Goal: Task Accomplishment & Management: Use online tool/utility

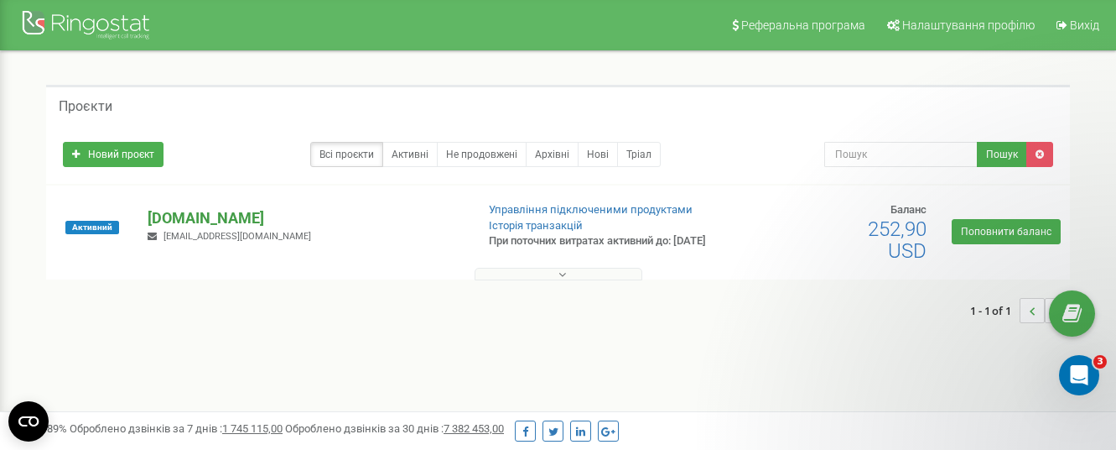
drag, startPoint x: 0, startPoint y: 0, endPoint x: 167, endPoint y: 231, distance: 285.4
click at [167, 229] on p "[DOMAIN_NAME]" at bounding box center [305, 218] width 314 height 22
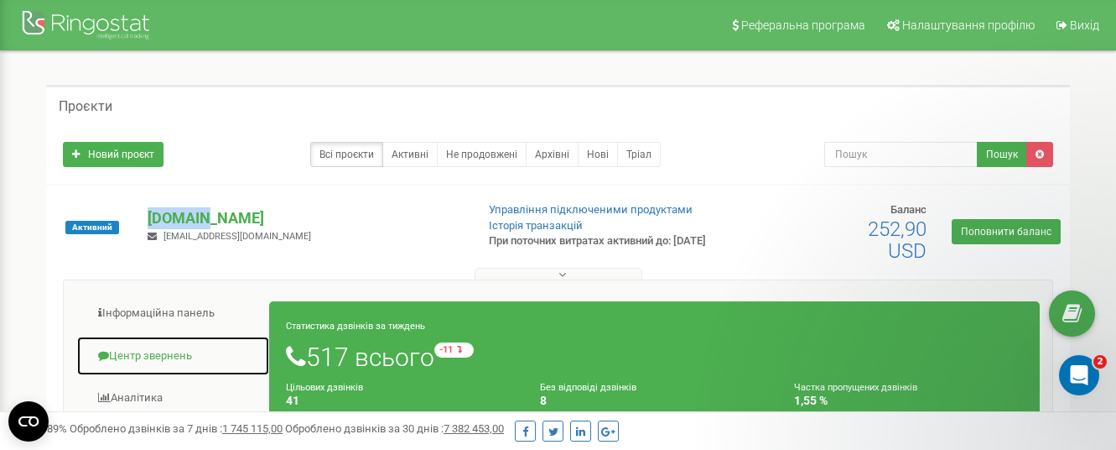
click at [169, 348] on link "Центр звернень" at bounding box center [173, 355] width 194 height 41
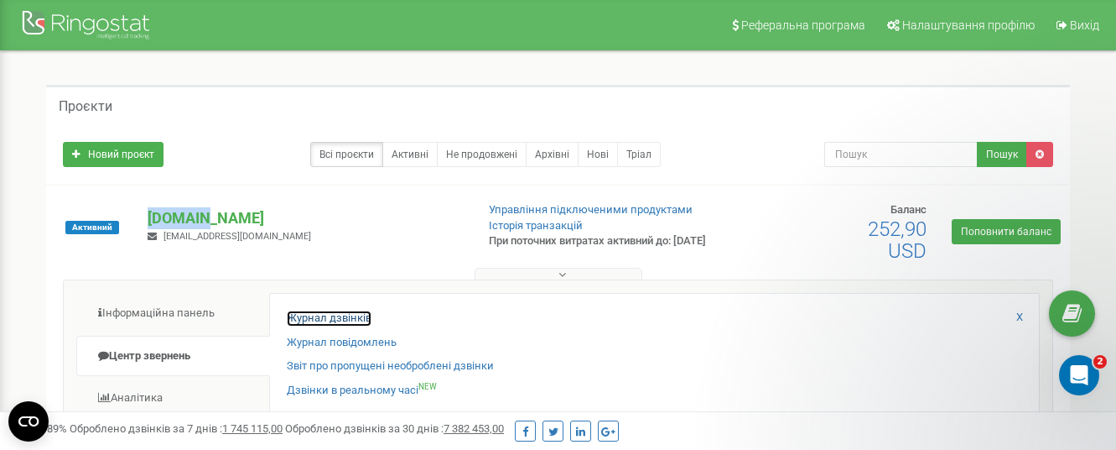
click at [326, 317] on link "Журнал дзвінків" at bounding box center [329, 318] width 85 height 16
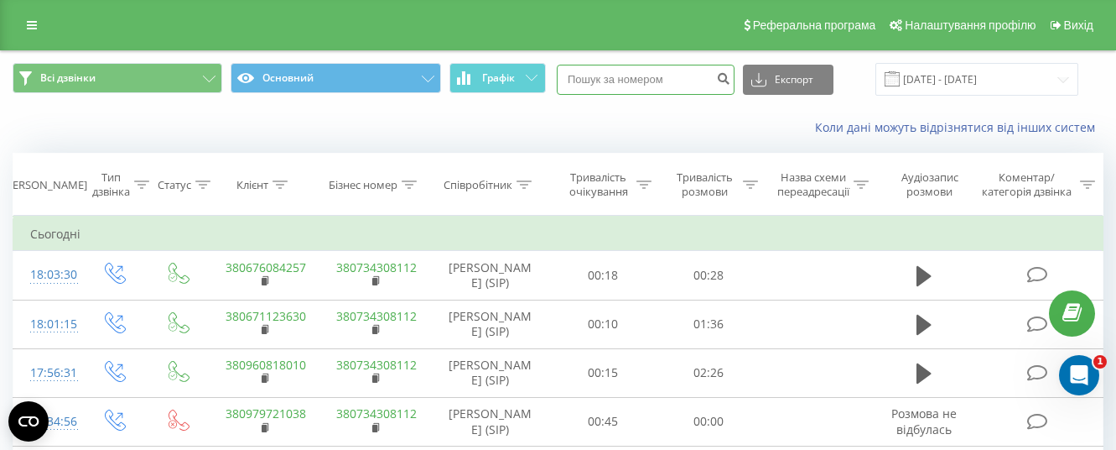
click at [627, 76] on input at bounding box center [646, 80] width 178 height 30
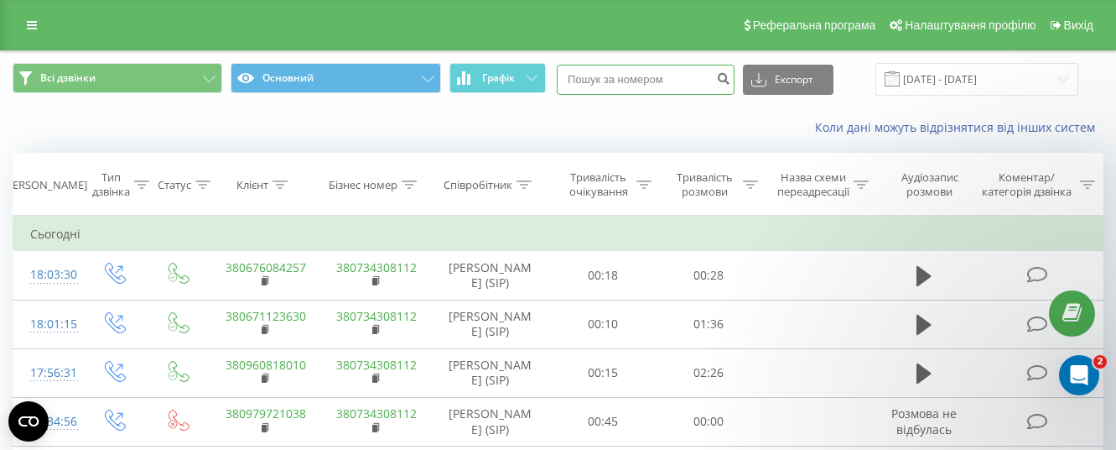
paste input "+380930168654"
click at [600, 77] on input "+380930168654" at bounding box center [646, 80] width 178 height 30
click at [602, 78] on input "+380930168654" at bounding box center [646, 80] width 178 height 30
type input "0930168654"
click at [730, 79] on icon "submit" at bounding box center [723, 76] width 14 height 10
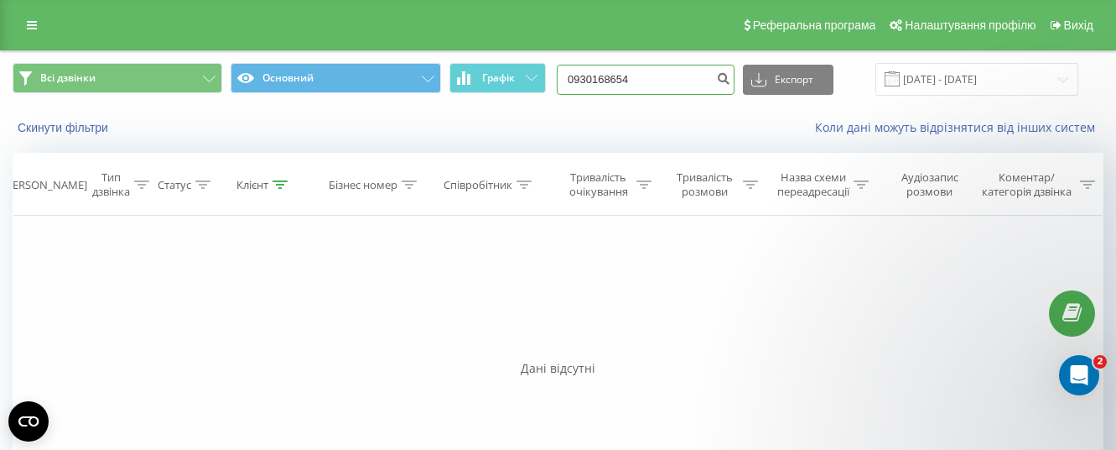
click at [641, 80] on input "0930168654" at bounding box center [646, 80] width 178 height 30
click at [658, 79] on input "0930168654" at bounding box center [646, 80] width 178 height 30
type input "0"
click at [611, 73] on input at bounding box center [646, 80] width 178 height 30
paste input "+380930168654"
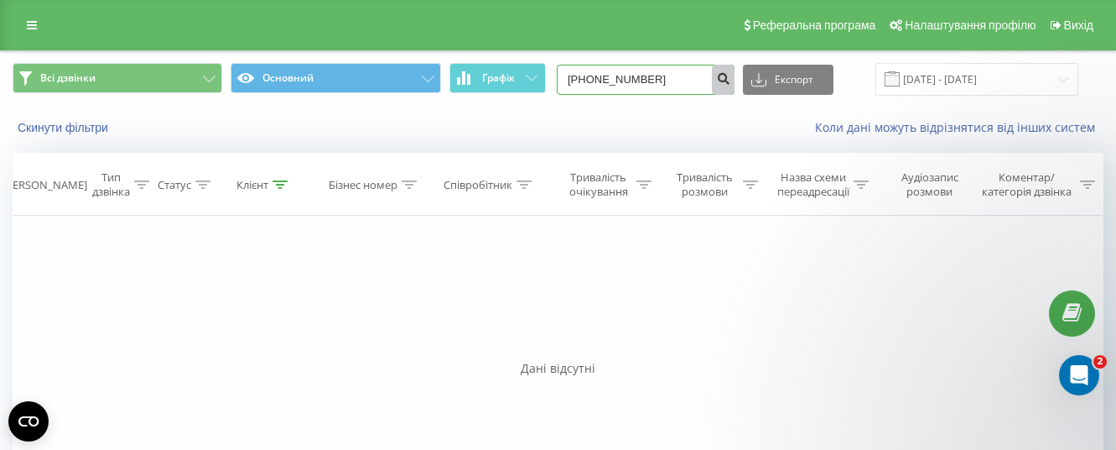
type input "+380930168654"
click at [730, 81] on icon "submit" at bounding box center [723, 76] width 14 height 10
click at [592, 79] on input "+380930168654" at bounding box center [646, 80] width 178 height 30
type input "380930168654"
click at [730, 81] on icon "submit" at bounding box center [723, 76] width 14 height 10
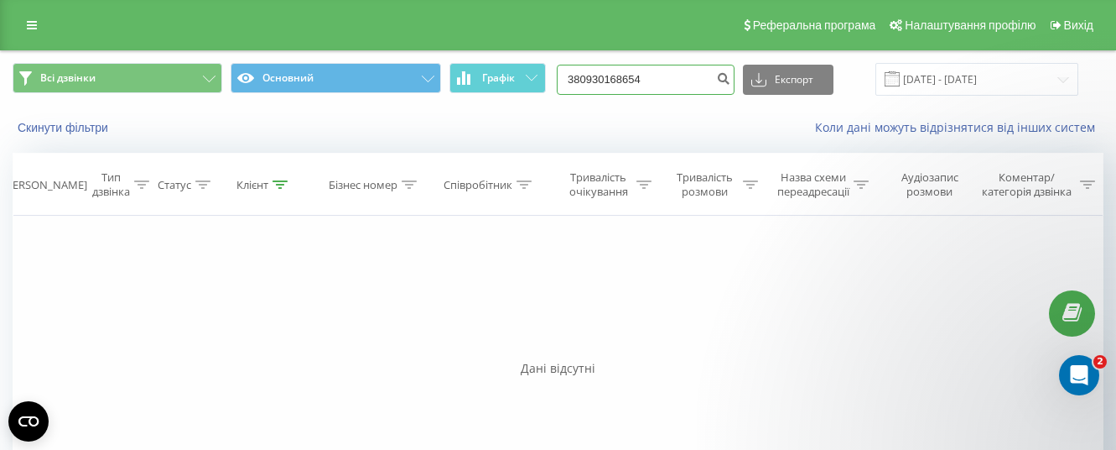
click at [590, 78] on input "380930168654" at bounding box center [646, 80] width 178 height 30
type input "80930168654"
click at [730, 81] on icon "submit" at bounding box center [723, 76] width 14 height 10
click at [591, 78] on input "80930168654" at bounding box center [646, 80] width 178 height 30
type input "0930168654"
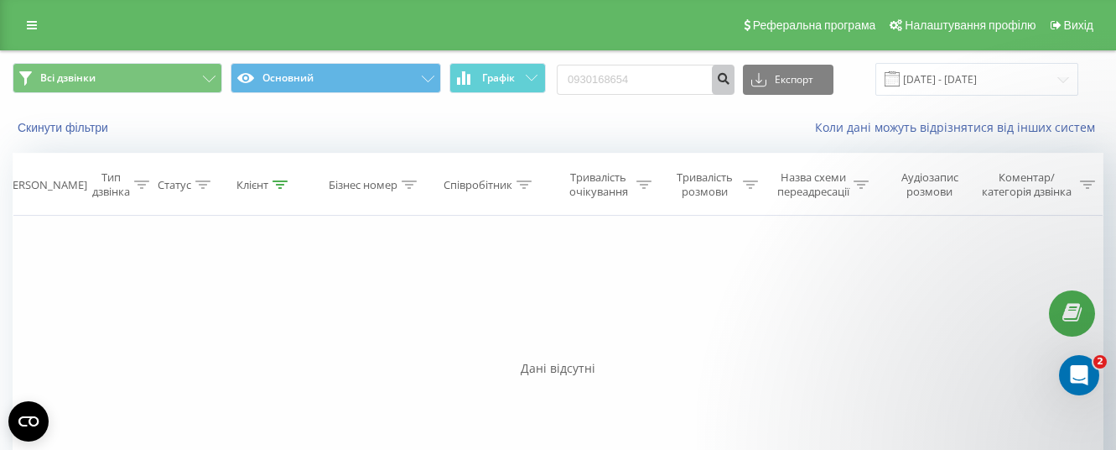
click at [730, 71] on icon "submit" at bounding box center [723, 76] width 14 height 10
